Goal: Task Accomplishment & Management: Complete application form

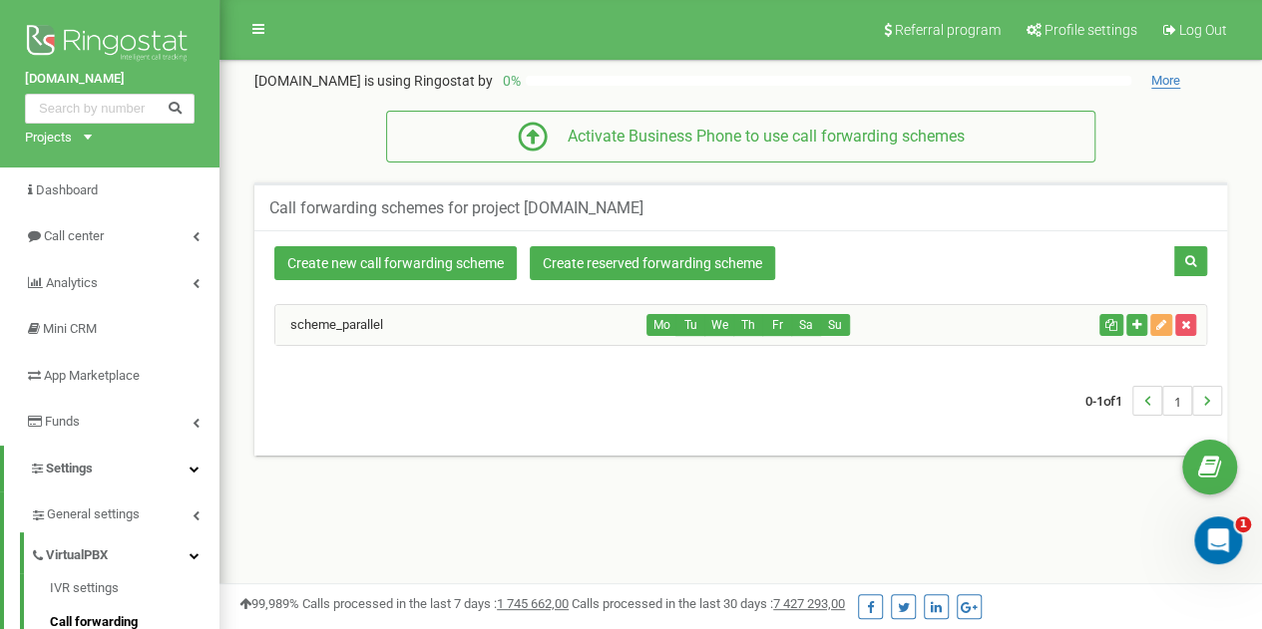
drag, startPoint x: 512, startPoint y: 284, endPoint x: 533, endPoint y: 280, distance: 21.3
click at [533, 280] on div "Create new call forwarding scheme Create reserved forwarding scheme Mo" at bounding box center [740, 342] width 972 height 225
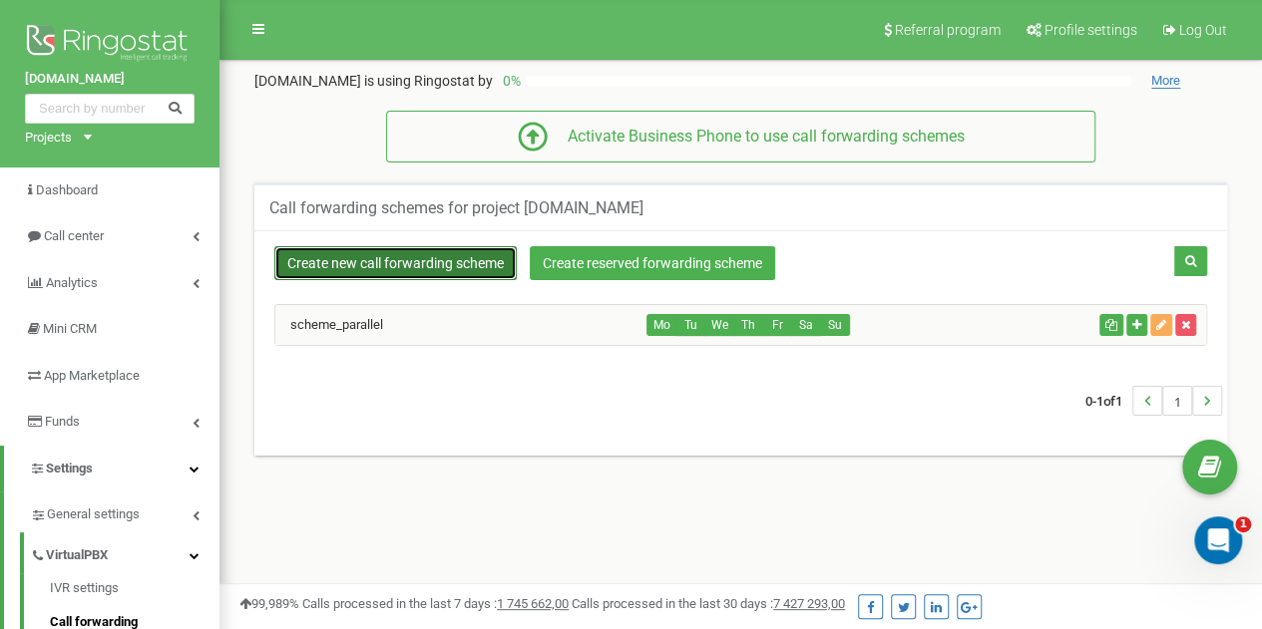
click at [372, 255] on link "Create new call forwarding scheme" at bounding box center [395, 263] width 242 height 34
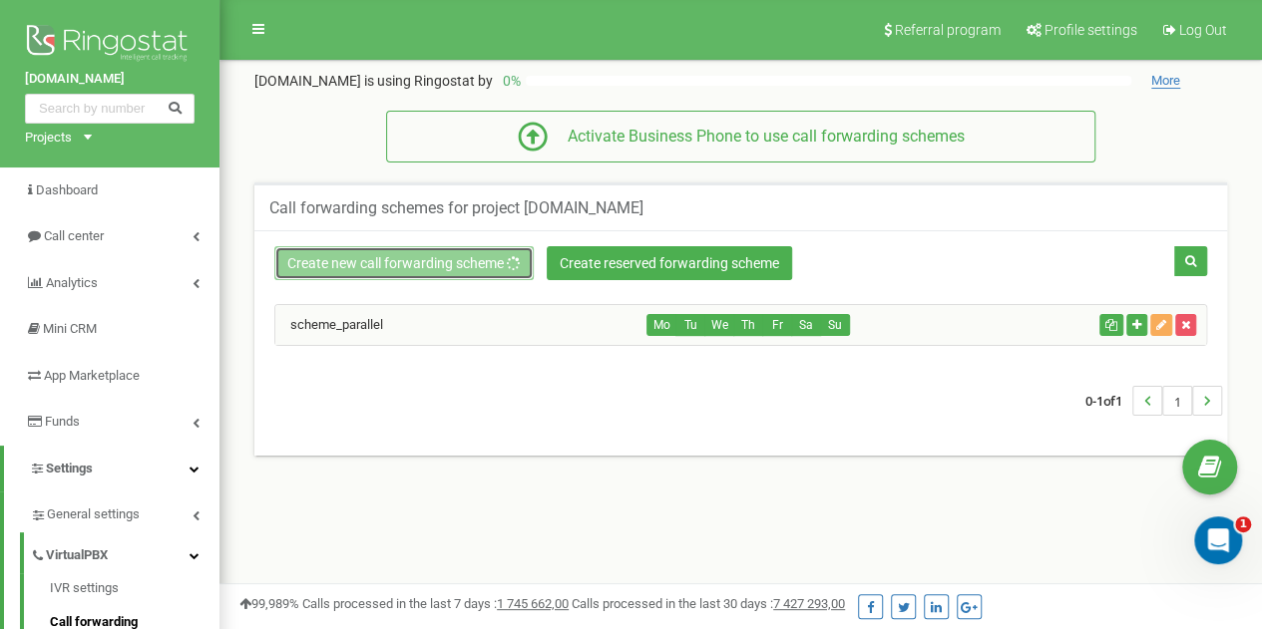
scroll to position [69, 0]
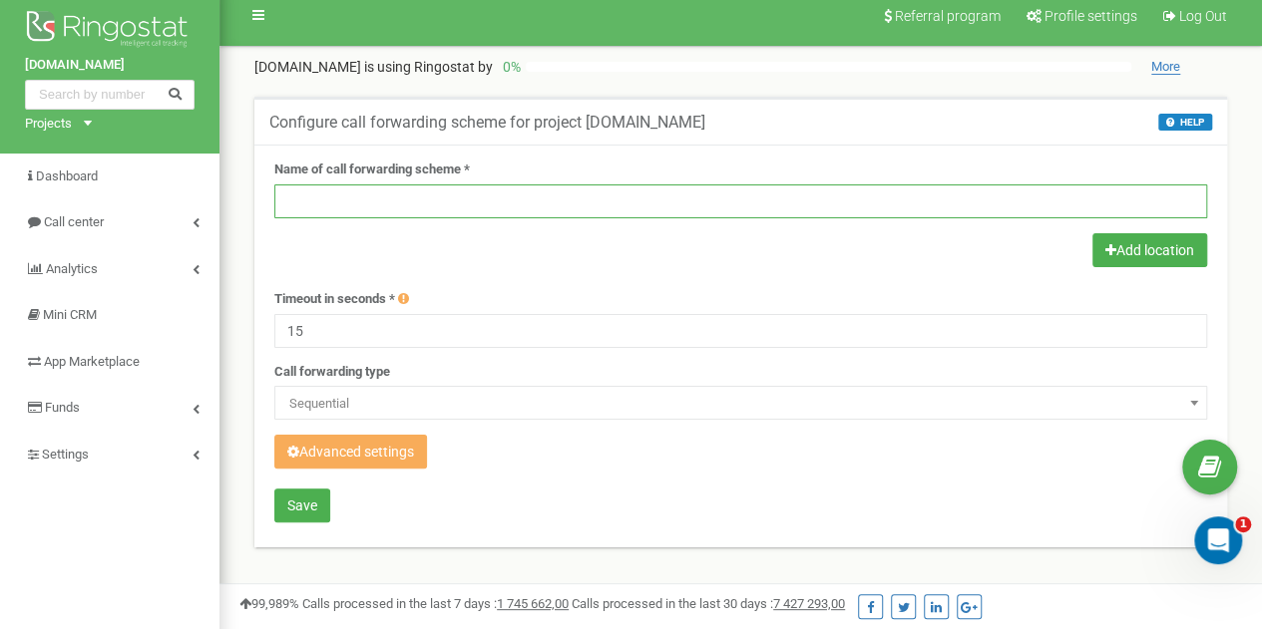
click at [550, 189] on input "text" at bounding box center [740, 202] width 932 height 34
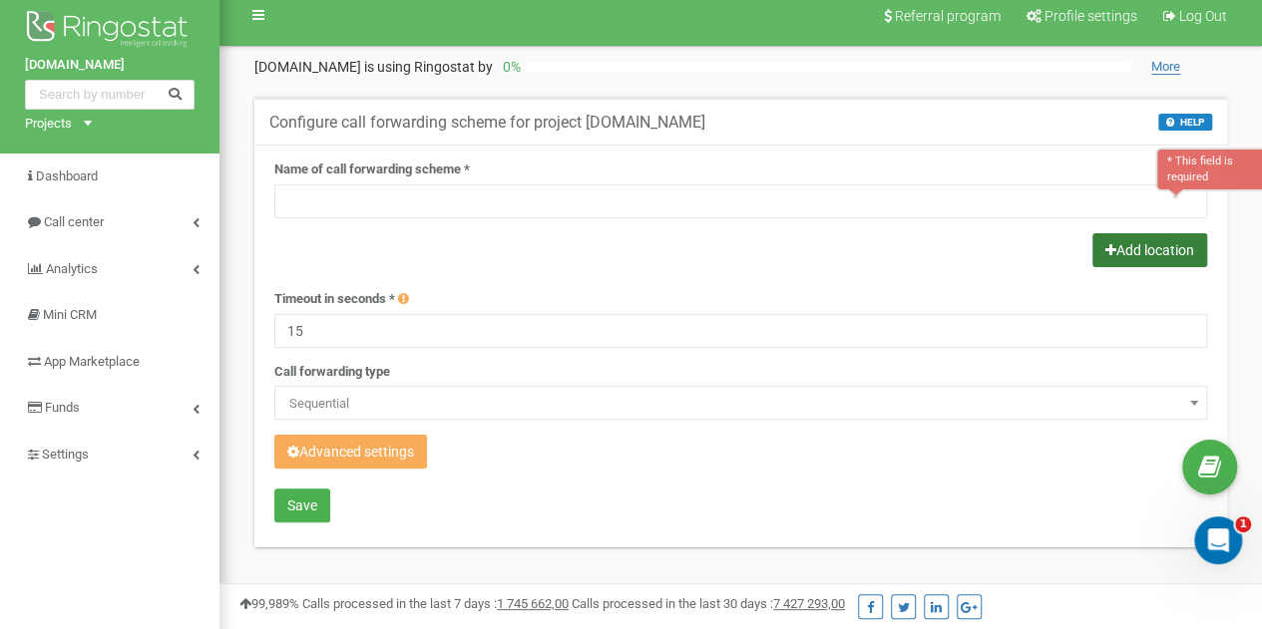
click at [1135, 236] on button "Add location" at bounding box center [1149, 250] width 115 height 34
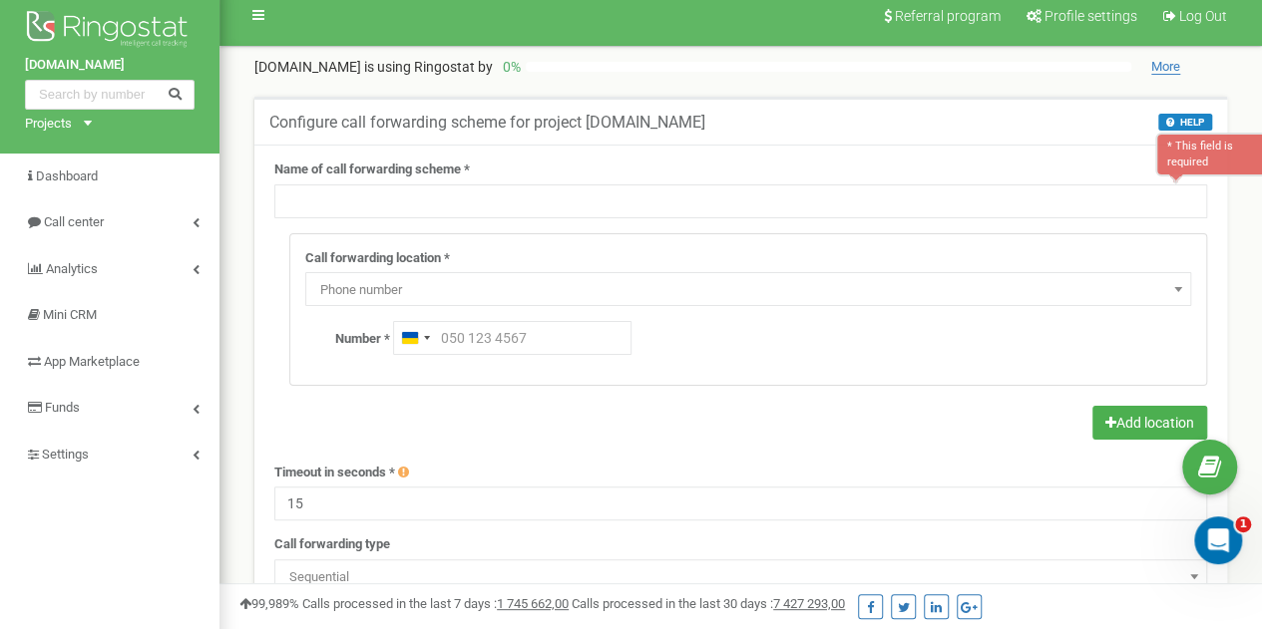
click at [454, 291] on span "Phone number" at bounding box center [748, 290] width 872 height 28
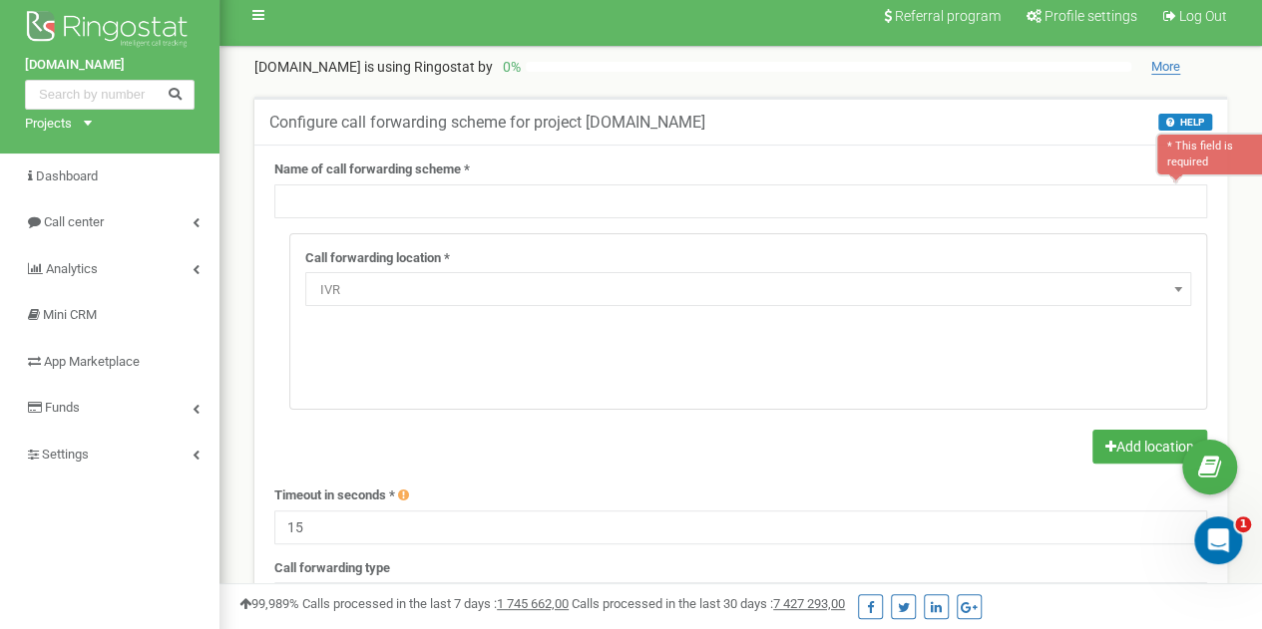
select select "addNumber"
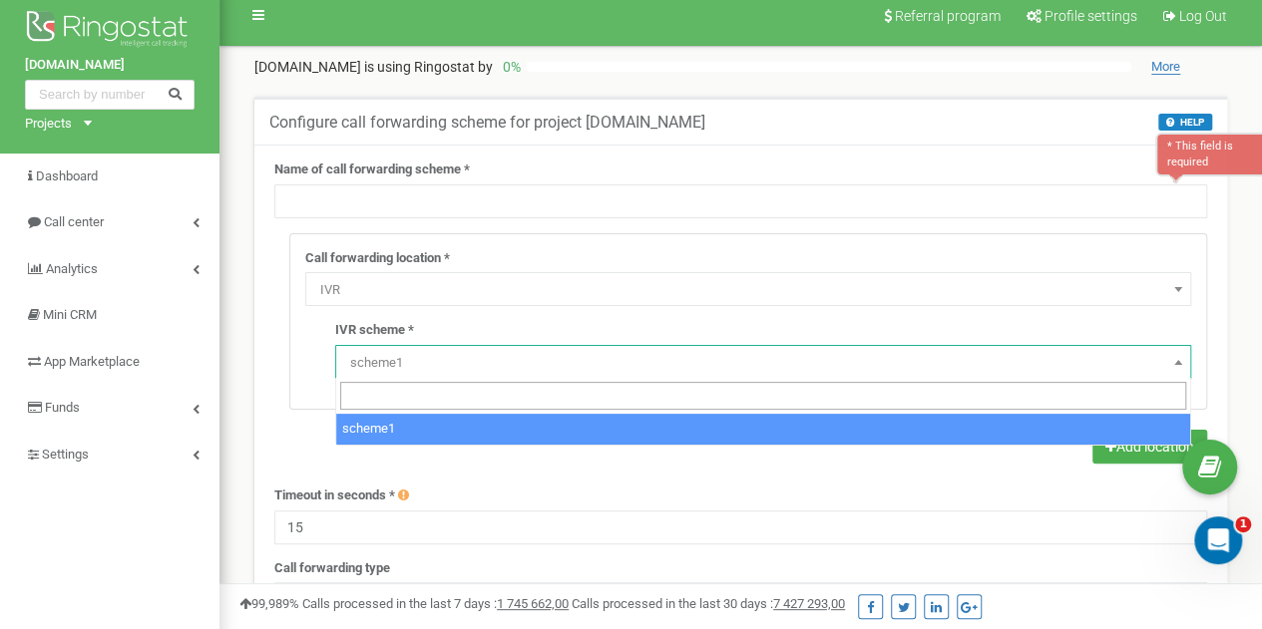
click at [435, 370] on span "scheme1" at bounding box center [763, 363] width 842 height 28
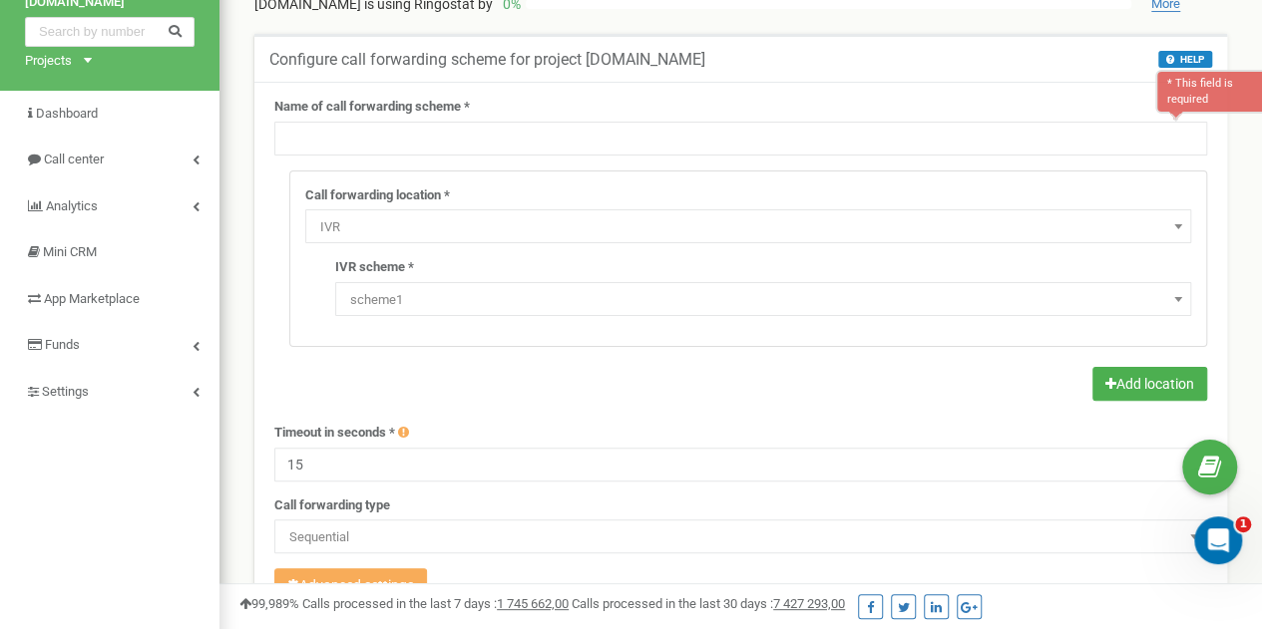
scroll to position [55, 0]
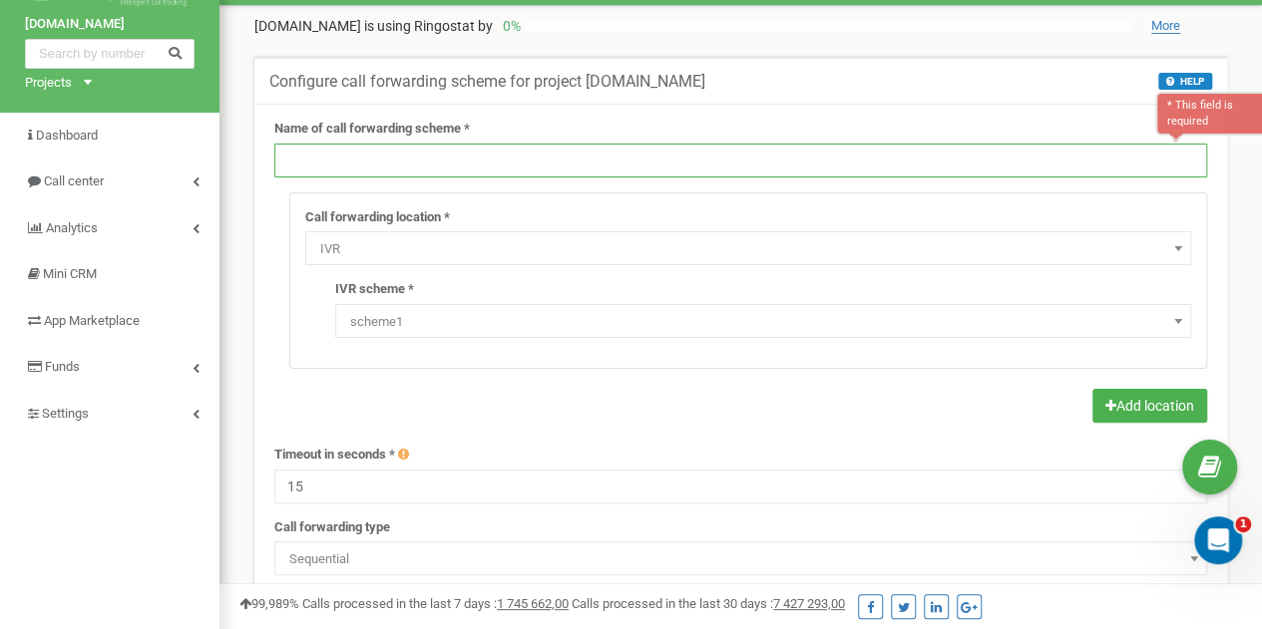
click at [430, 159] on input "text" at bounding box center [740, 161] width 932 height 34
paste input "IVR будні"
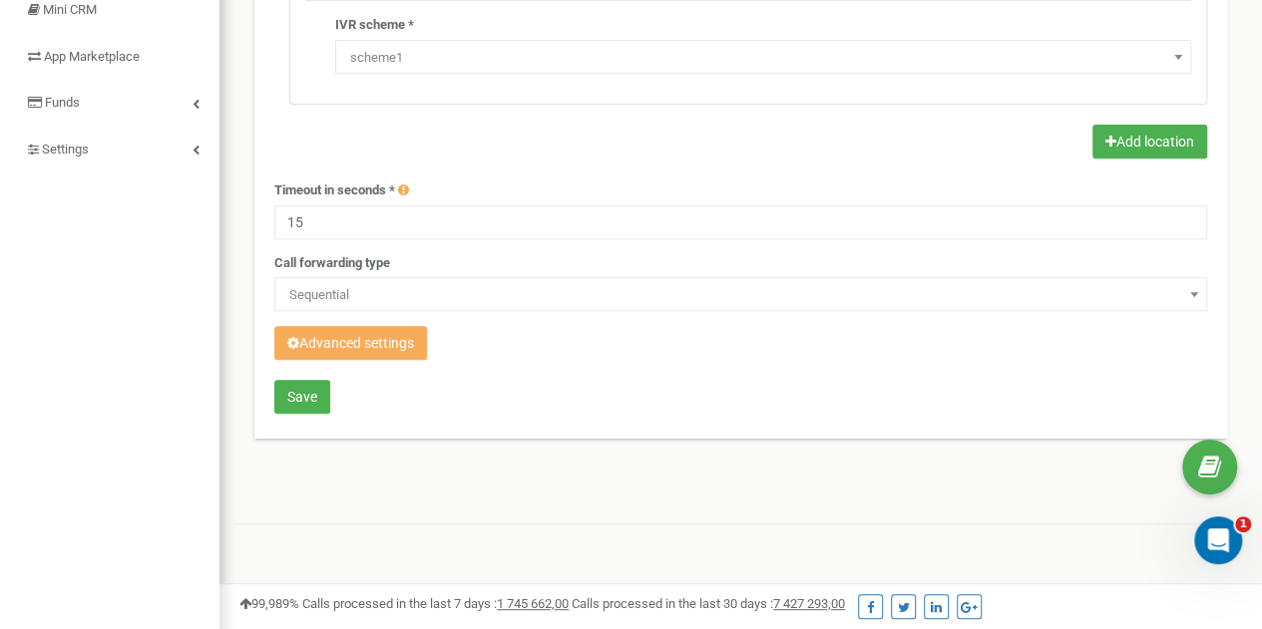
scroll to position [318, 0]
type input "IVR будні"
click at [359, 339] on button "Advanced settings" at bounding box center [350, 344] width 153 height 34
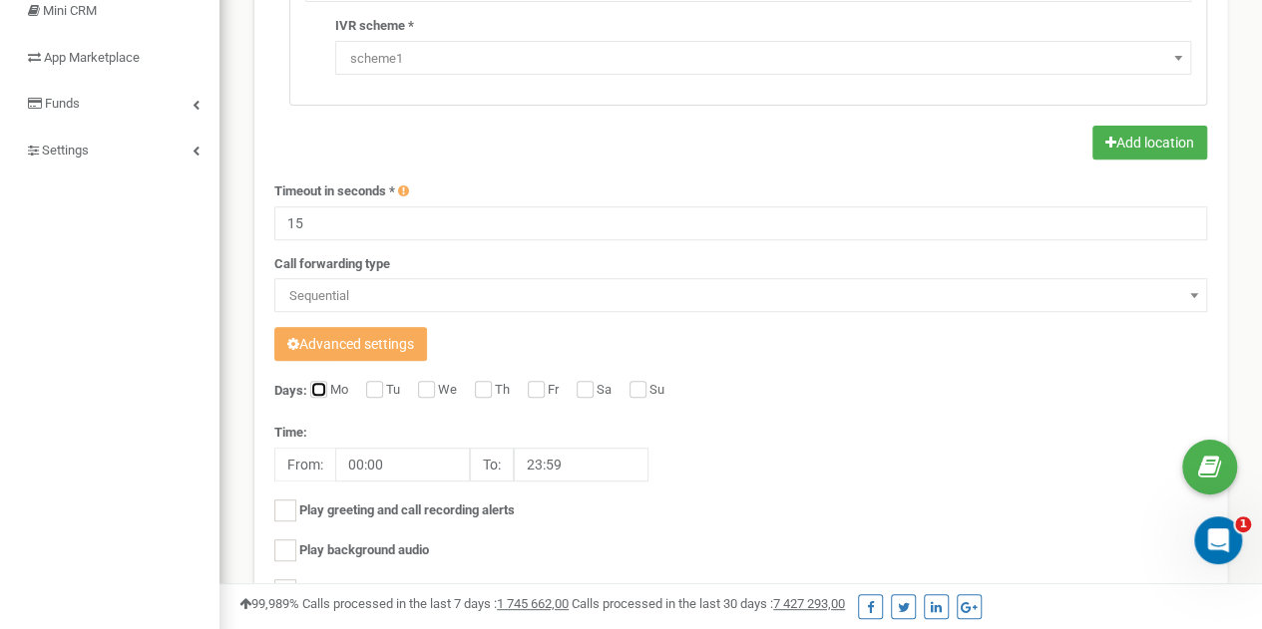
click at [318, 388] on input "Mo" at bounding box center [316, 391] width 13 height 13
checkbox input "true"
click at [386, 388] on label "Tu" at bounding box center [395, 391] width 19 height 20
click at [379, 388] on input "Tu" at bounding box center [372, 391] width 13 height 13
checkbox input "true"
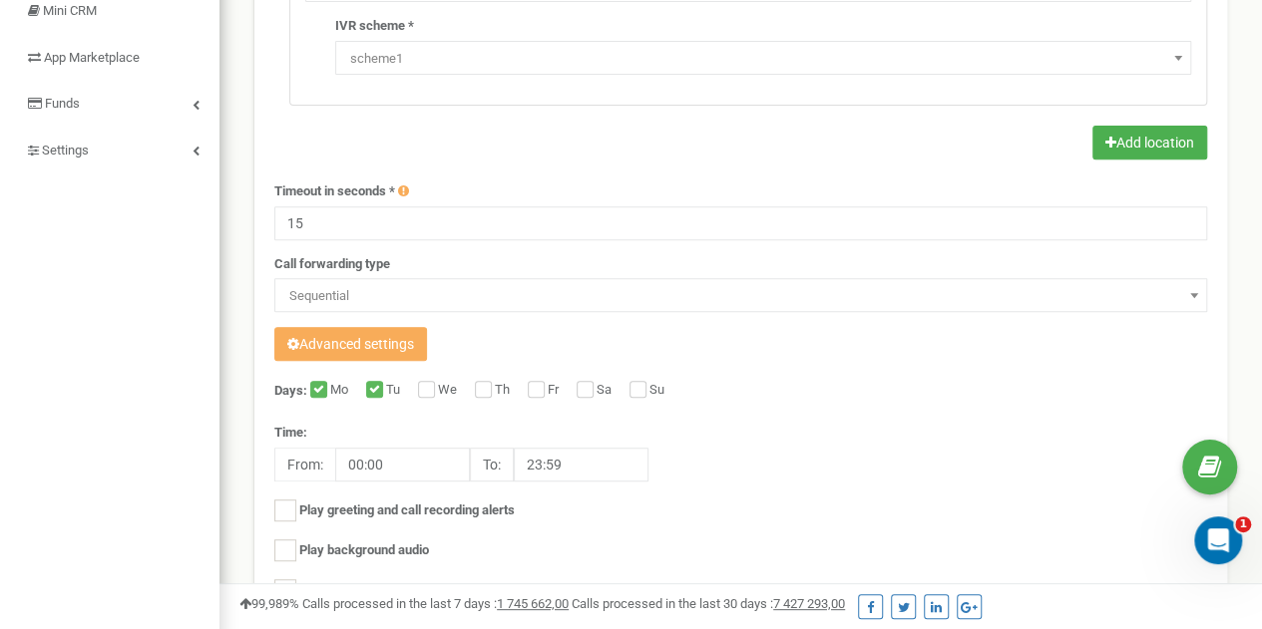
click at [437, 392] on div "We" at bounding box center [440, 391] width 44 height 20
click at [428, 387] on input "We" at bounding box center [424, 391] width 13 height 13
checkbox input "true"
click at [493, 386] on div "Th" at bounding box center [495, 391] width 40 height 20
click at [483, 390] on input "Th" at bounding box center [481, 391] width 13 height 13
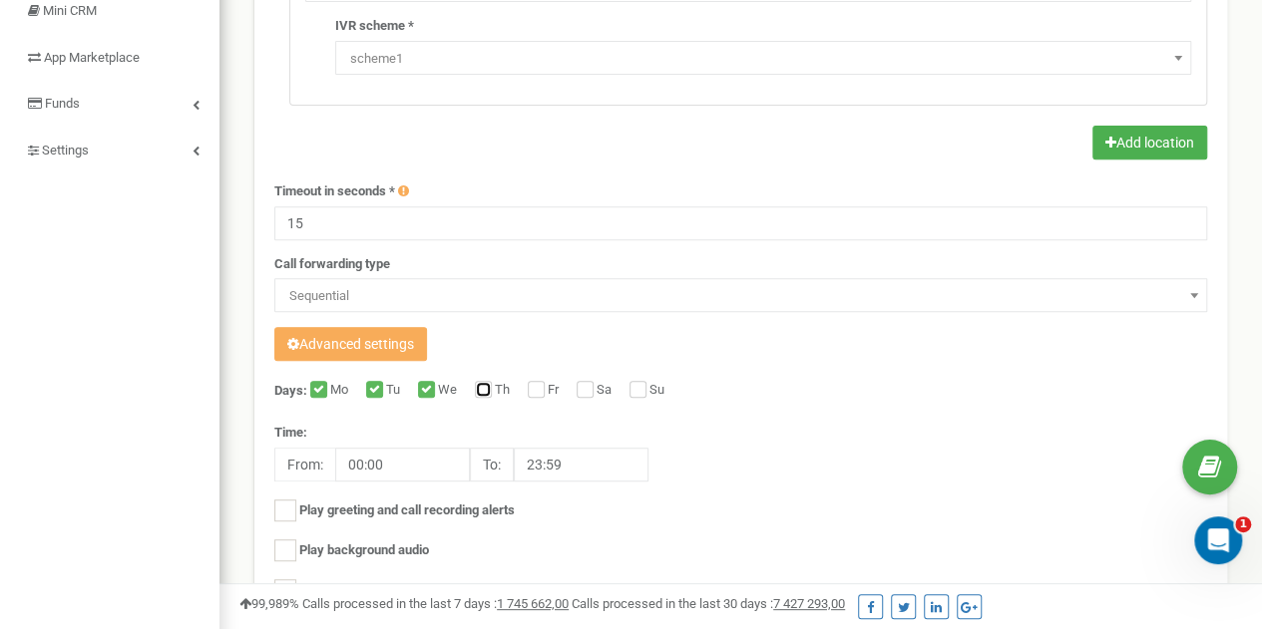
checkbox input "true"
click at [541, 385] on input "Fr" at bounding box center [534, 391] width 13 height 13
checkbox input "true"
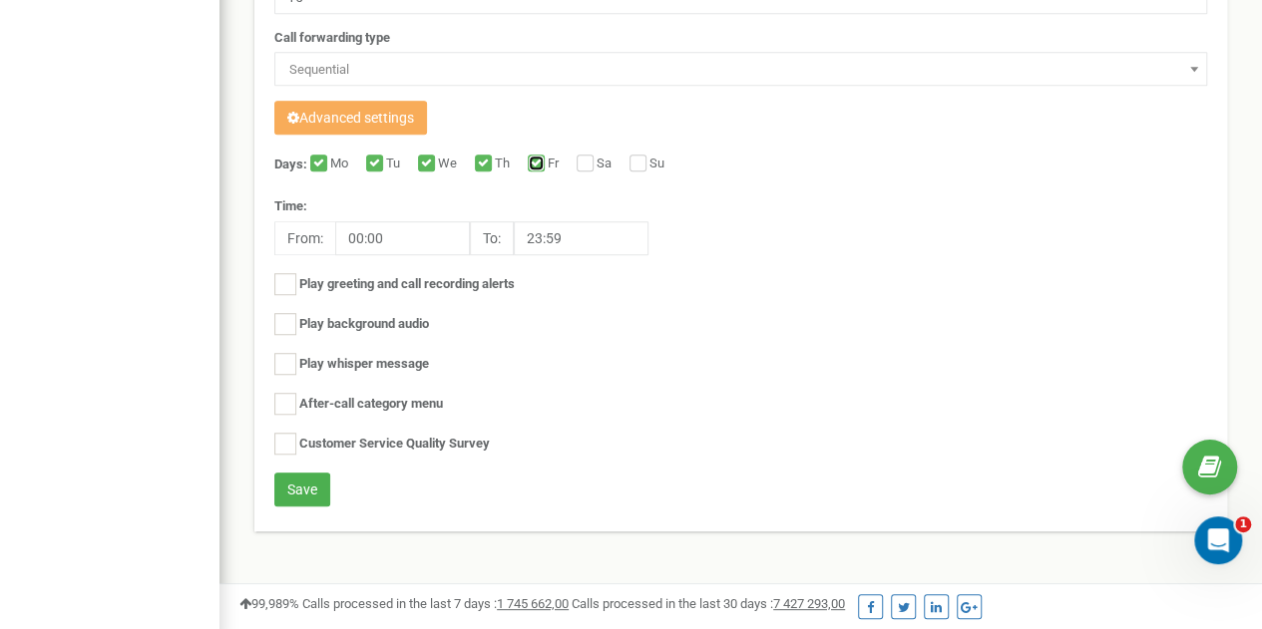
scroll to position [545, 0]
click at [310, 482] on button "Save" at bounding box center [302, 490] width 56 height 34
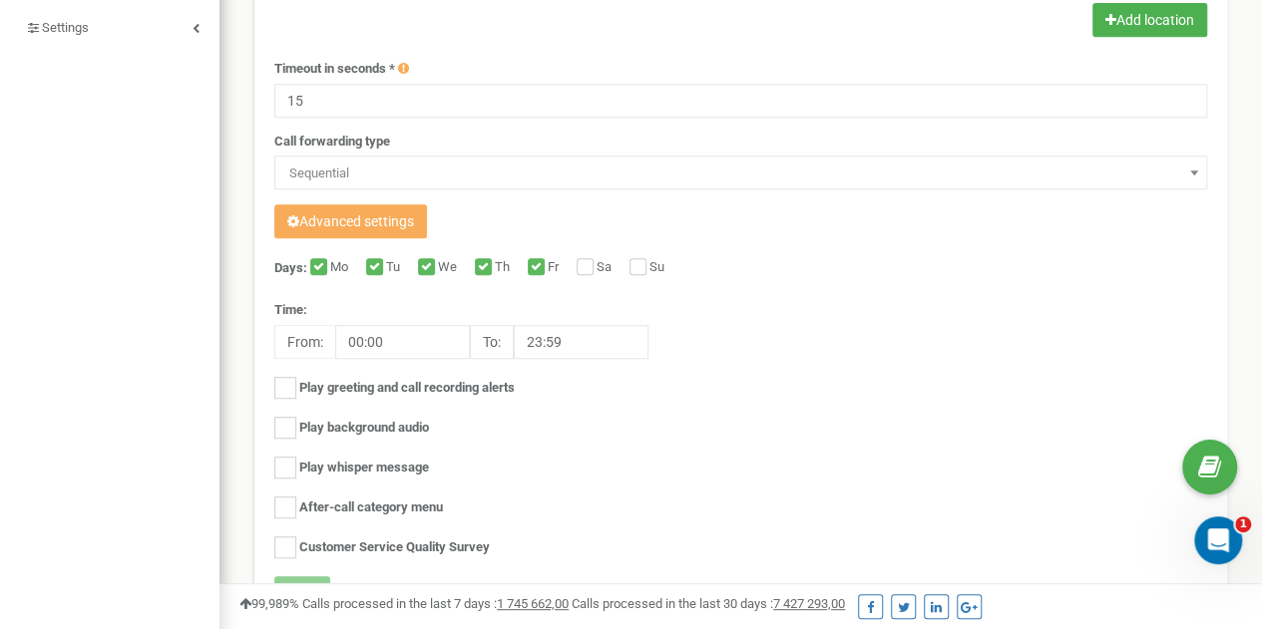
scroll to position [0, 0]
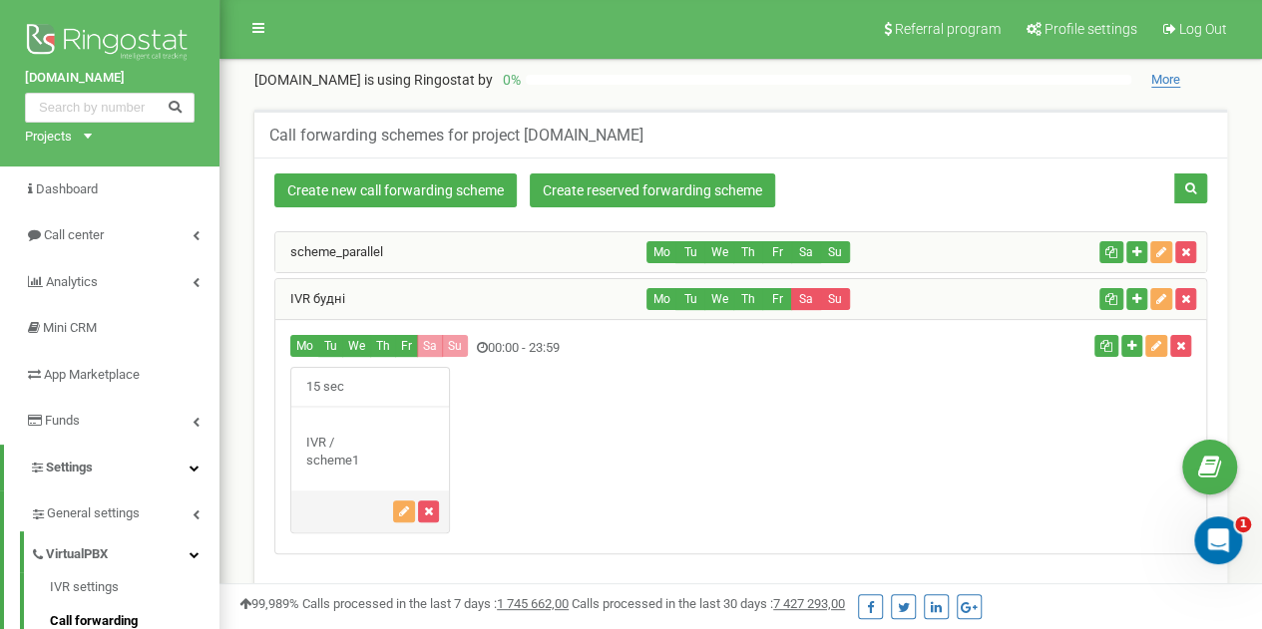
scroll to position [72, 0]
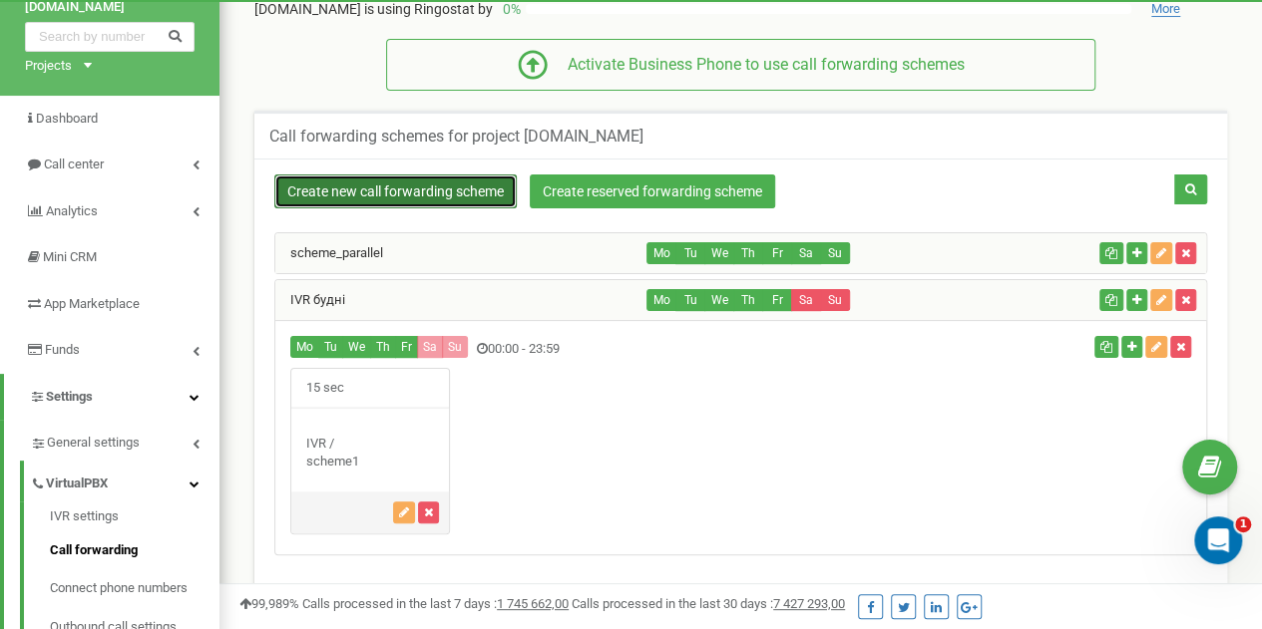
click at [446, 177] on link "Create new call forwarding scheme" at bounding box center [395, 192] width 242 height 34
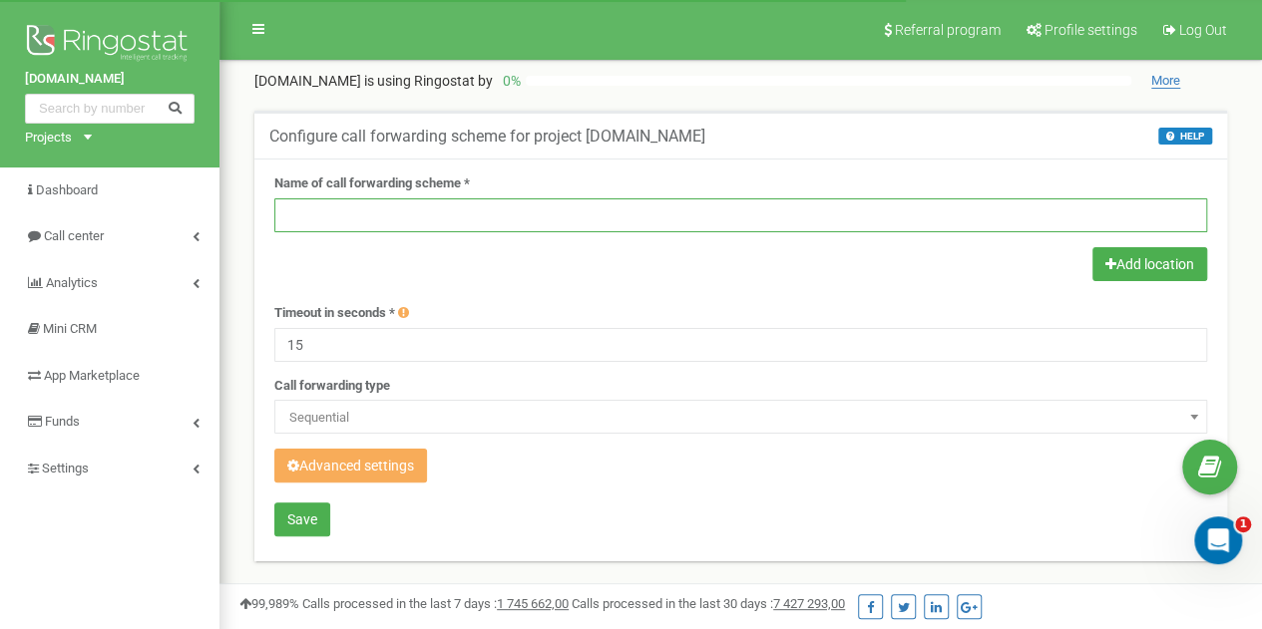
click at [413, 221] on input "text" at bounding box center [740, 215] width 932 height 34
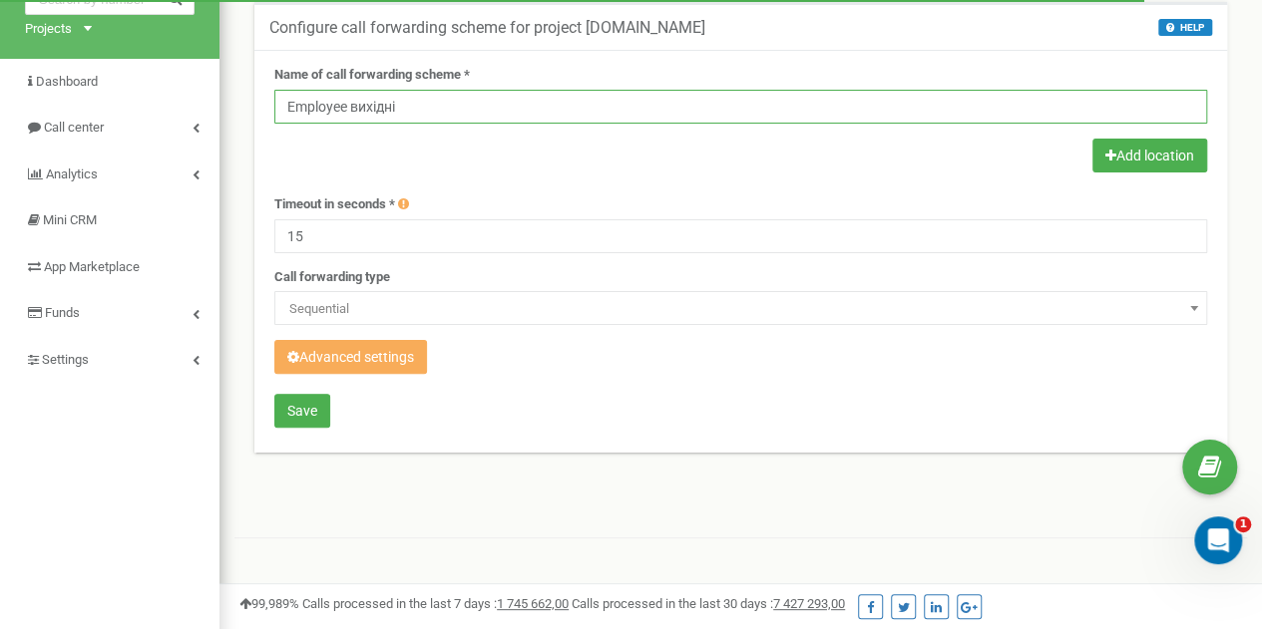
scroll to position [112, 0]
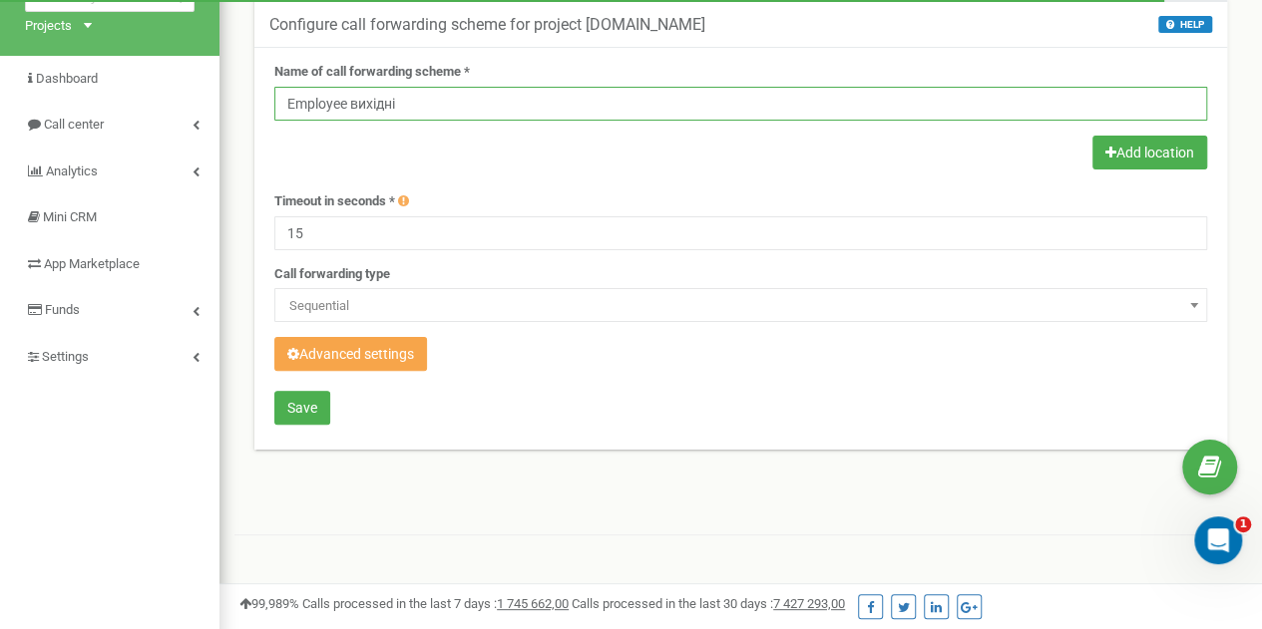
type input "Employee вихідні"
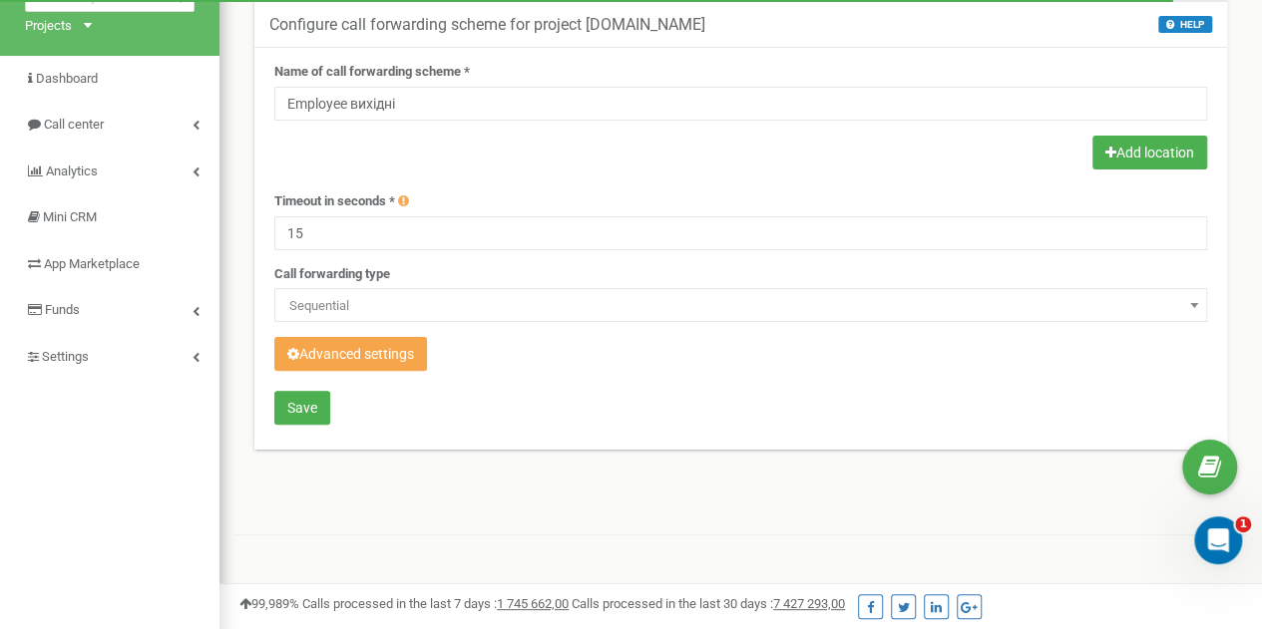
click at [385, 342] on button "Advanced settings" at bounding box center [350, 354] width 153 height 34
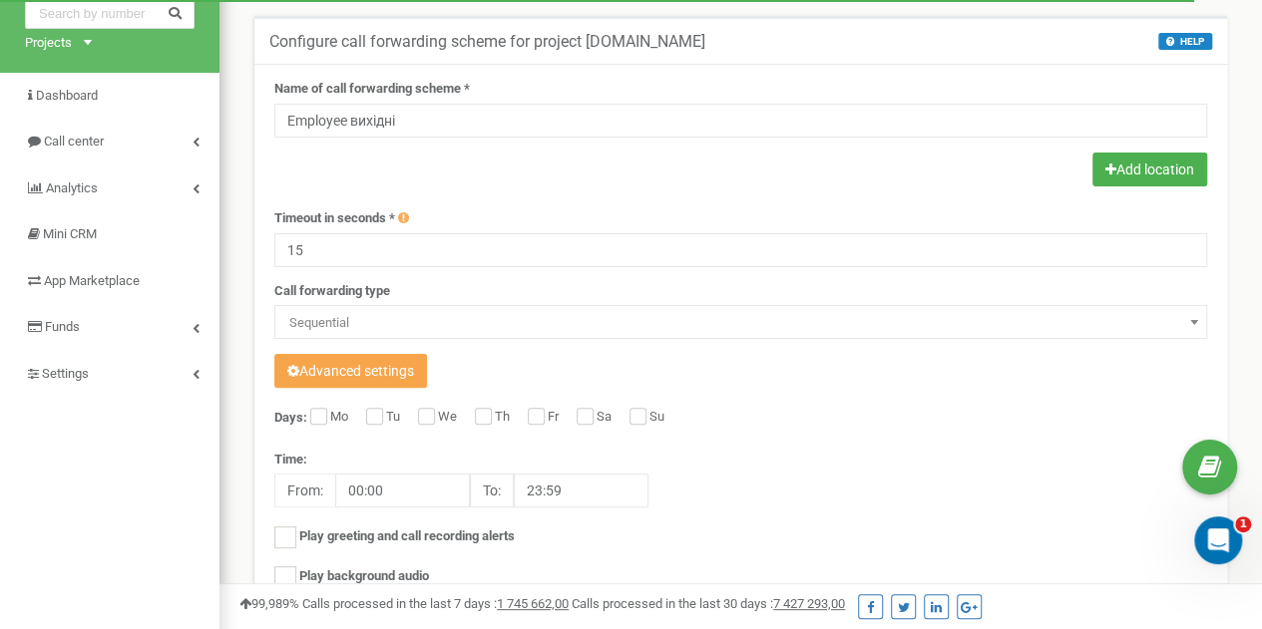
scroll to position [98, 0]
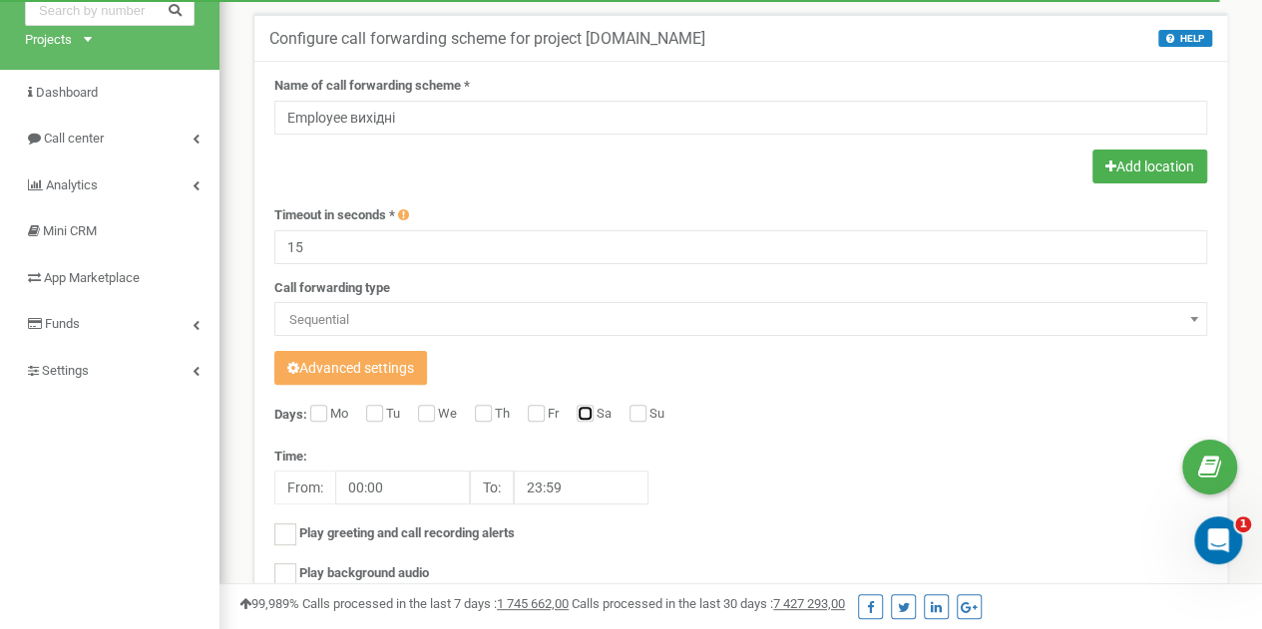
click at [589, 411] on input "Sa" at bounding box center [582, 415] width 13 height 13
checkbox input "true"
click at [650, 422] on label "Su" at bounding box center [659, 415] width 20 height 20
click at [642, 422] on input "Su" at bounding box center [635, 415] width 13 height 13
checkbox input "true"
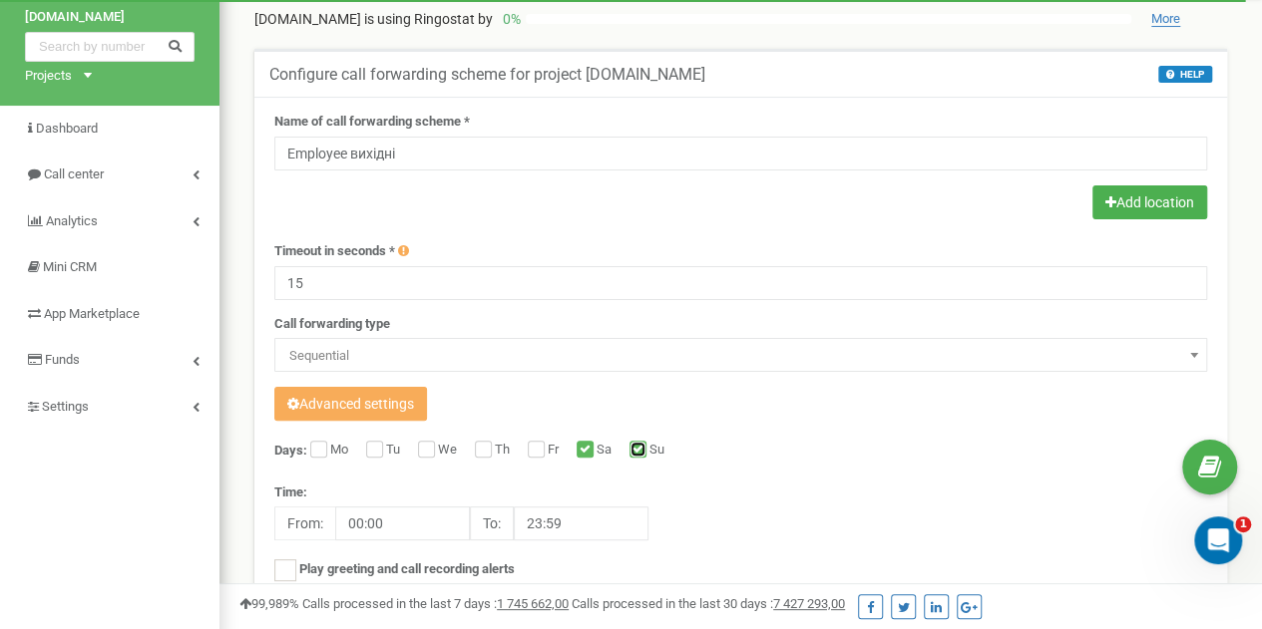
scroll to position [61, 0]
click at [1101, 190] on button "Add location" at bounding box center [1149, 203] width 115 height 34
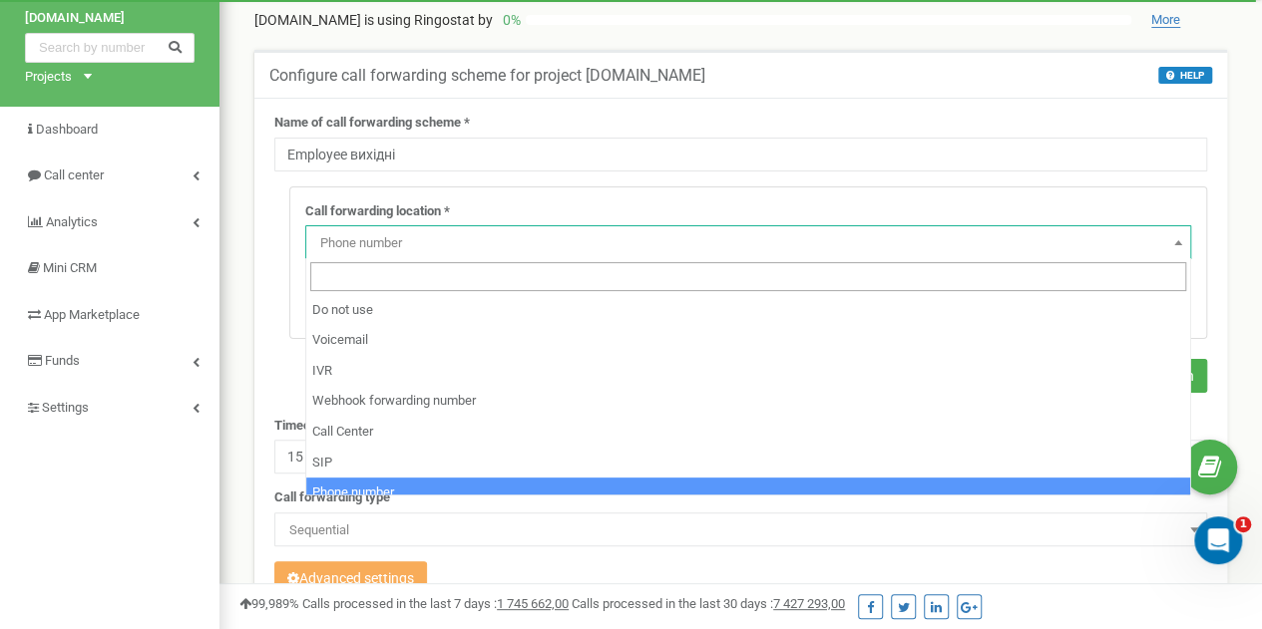
click at [445, 238] on span "Phone number" at bounding box center [748, 243] width 872 height 28
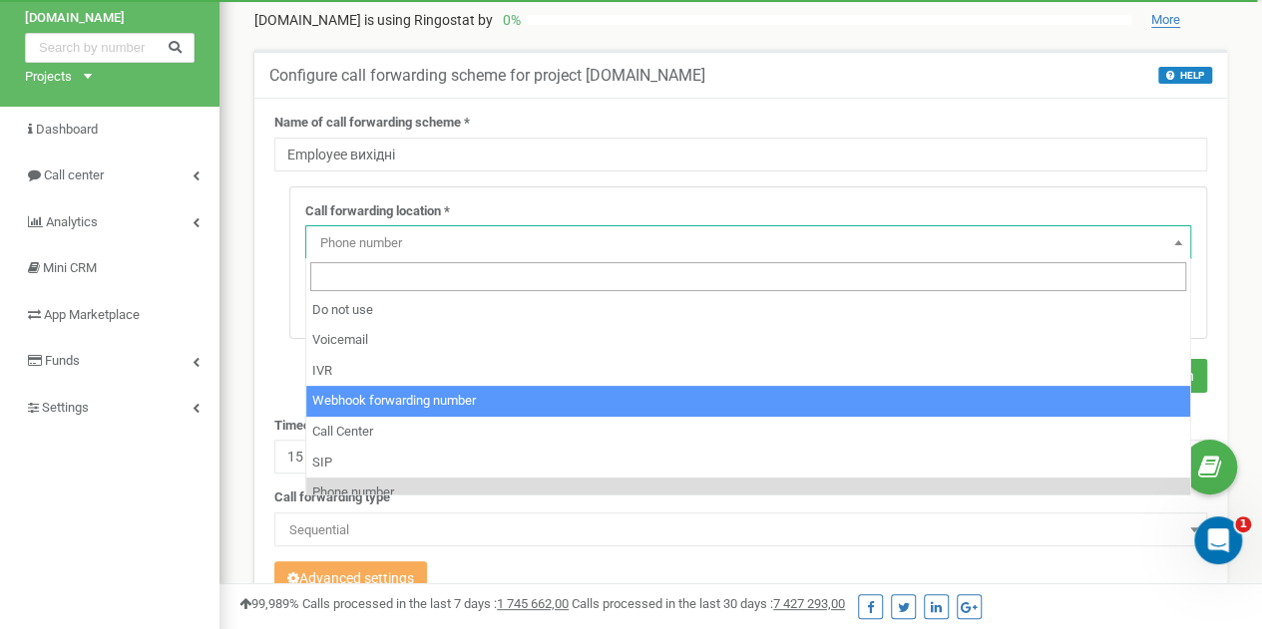
scroll to position [136, 0]
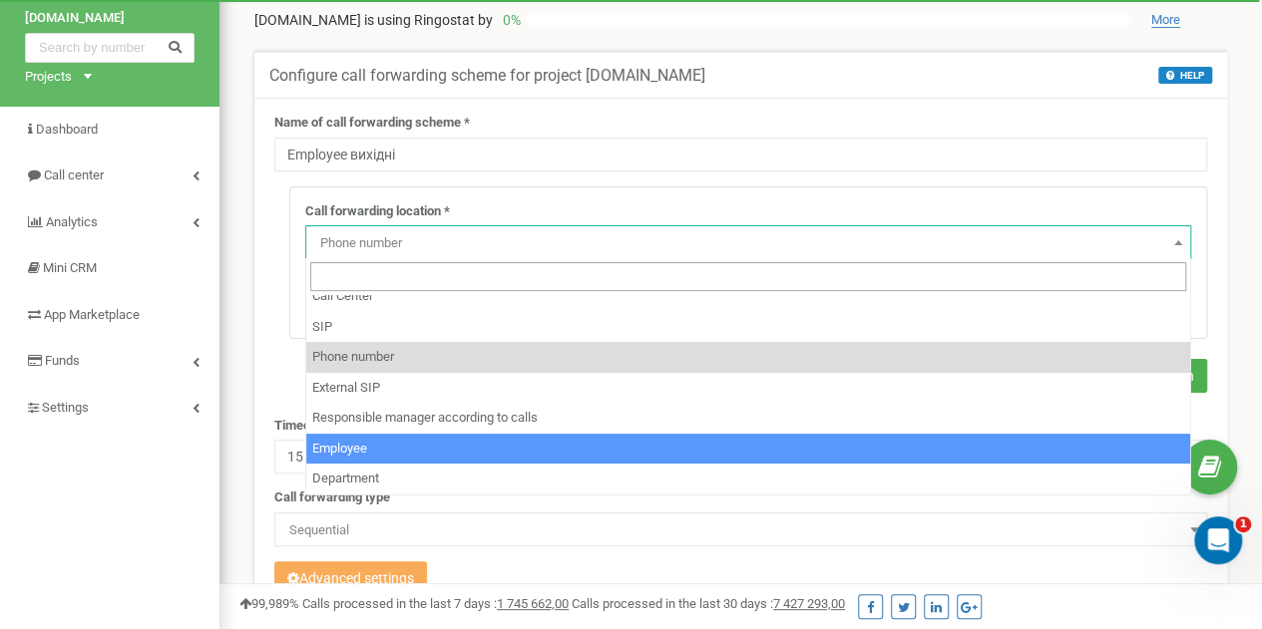
select select "Employee"
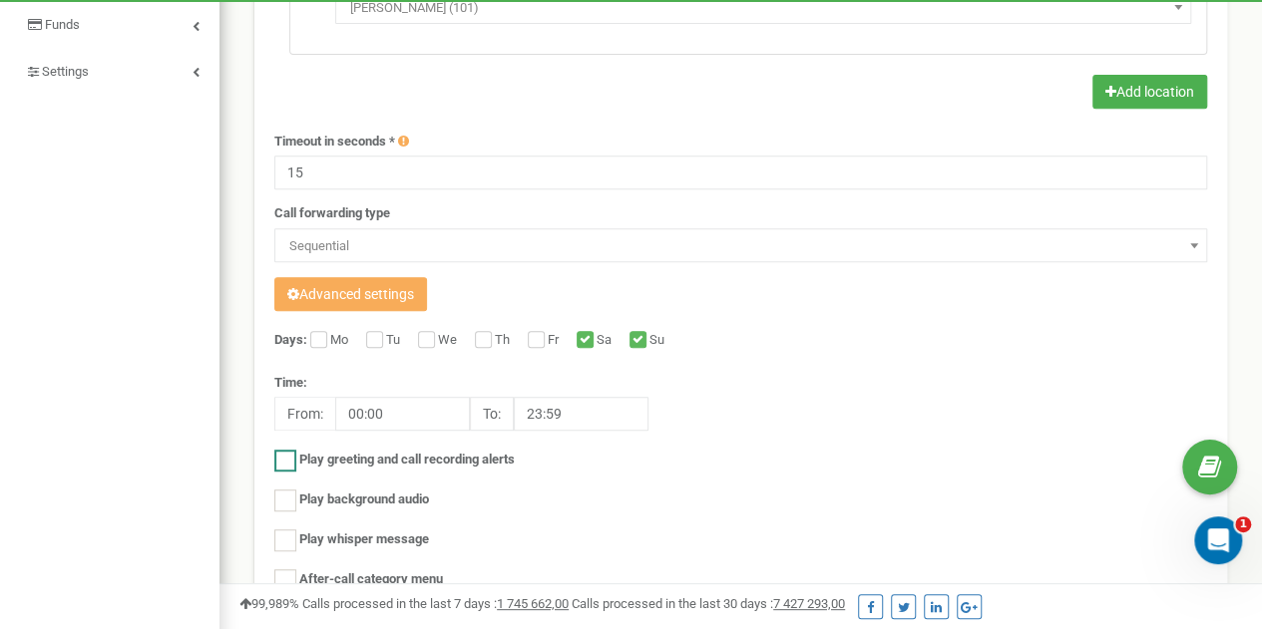
scroll to position [566, 0]
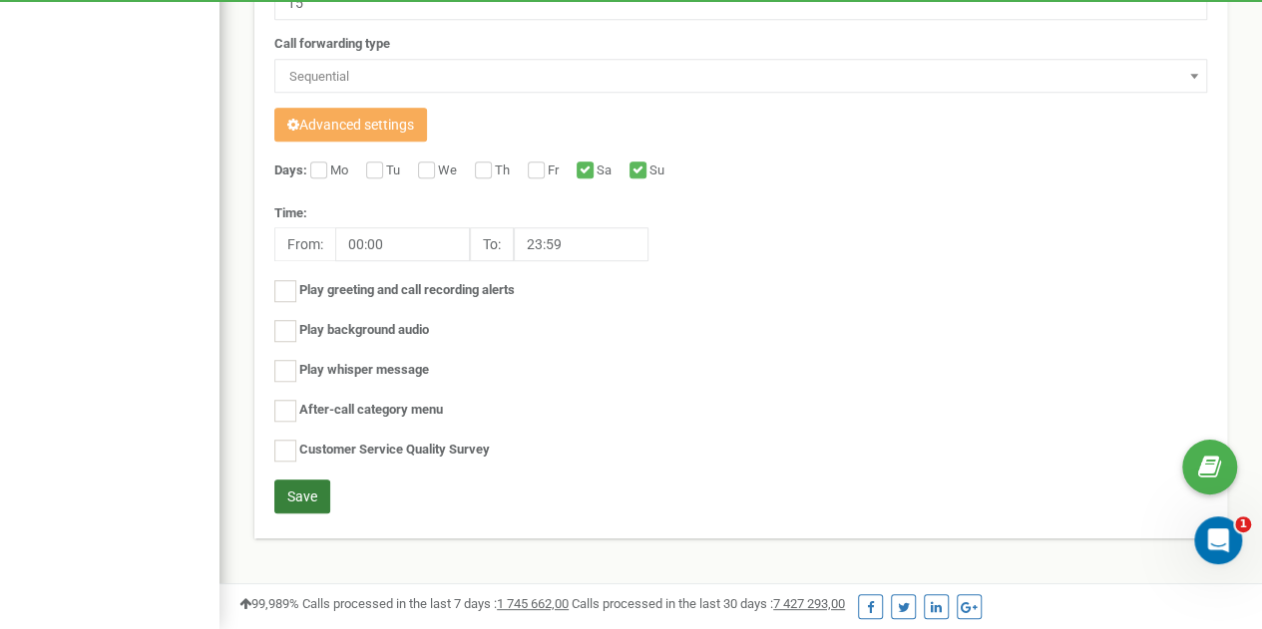
click at [307, 490] on button "Save" at bounding box center [302, 497] width 56 height 34
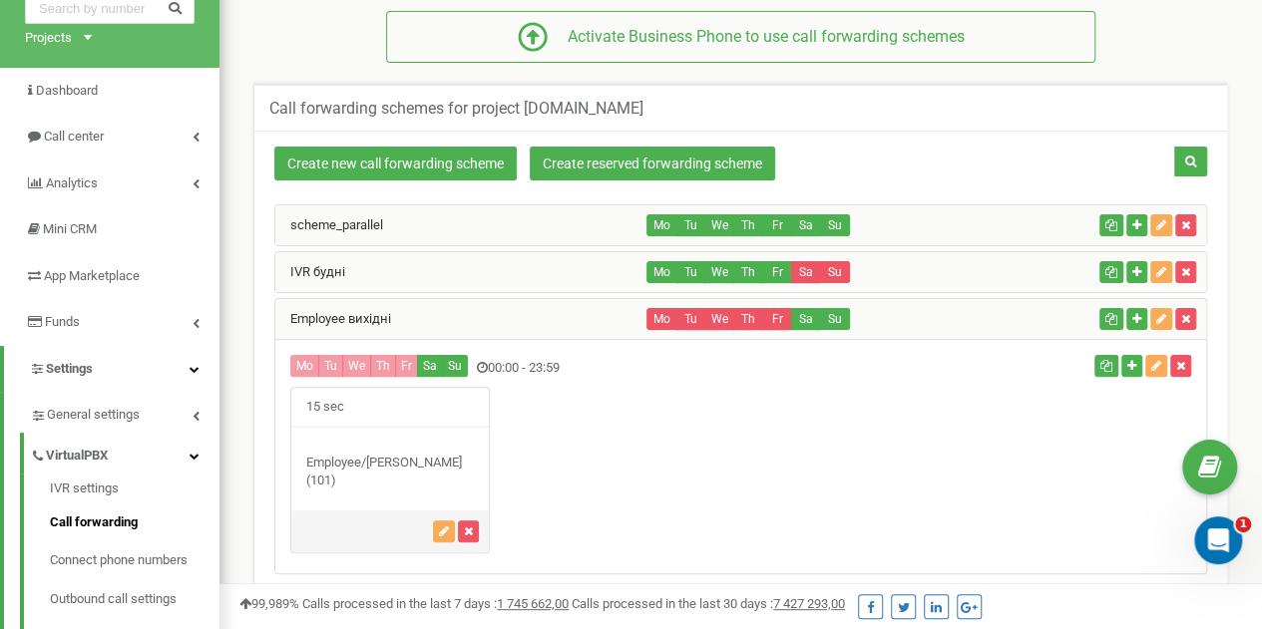
scroll to position [99, 0]
